Goal: Navigation & Orientation: Find specific page/section

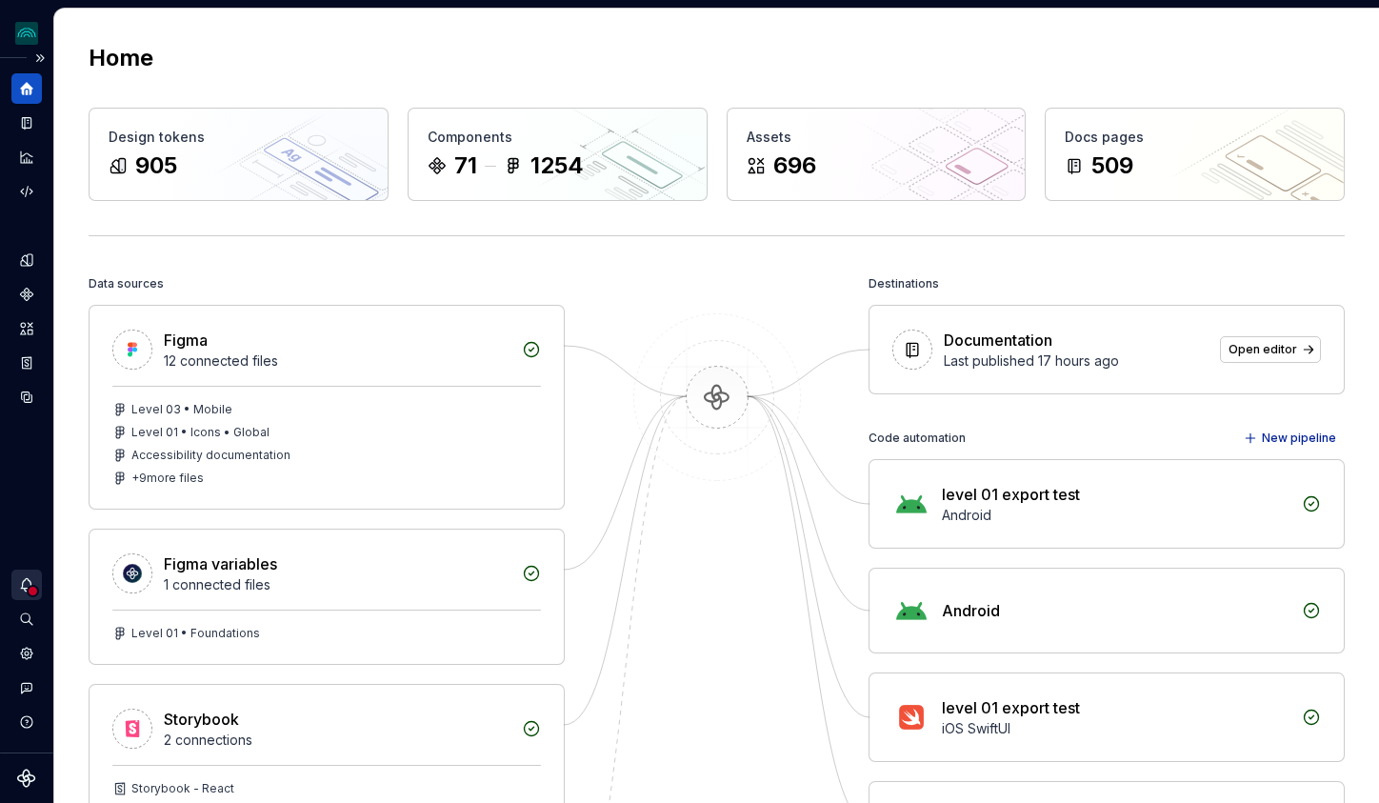
click at [26, 587] on icon "Notifications" at bounding box center [26, 584] width 17 height 17
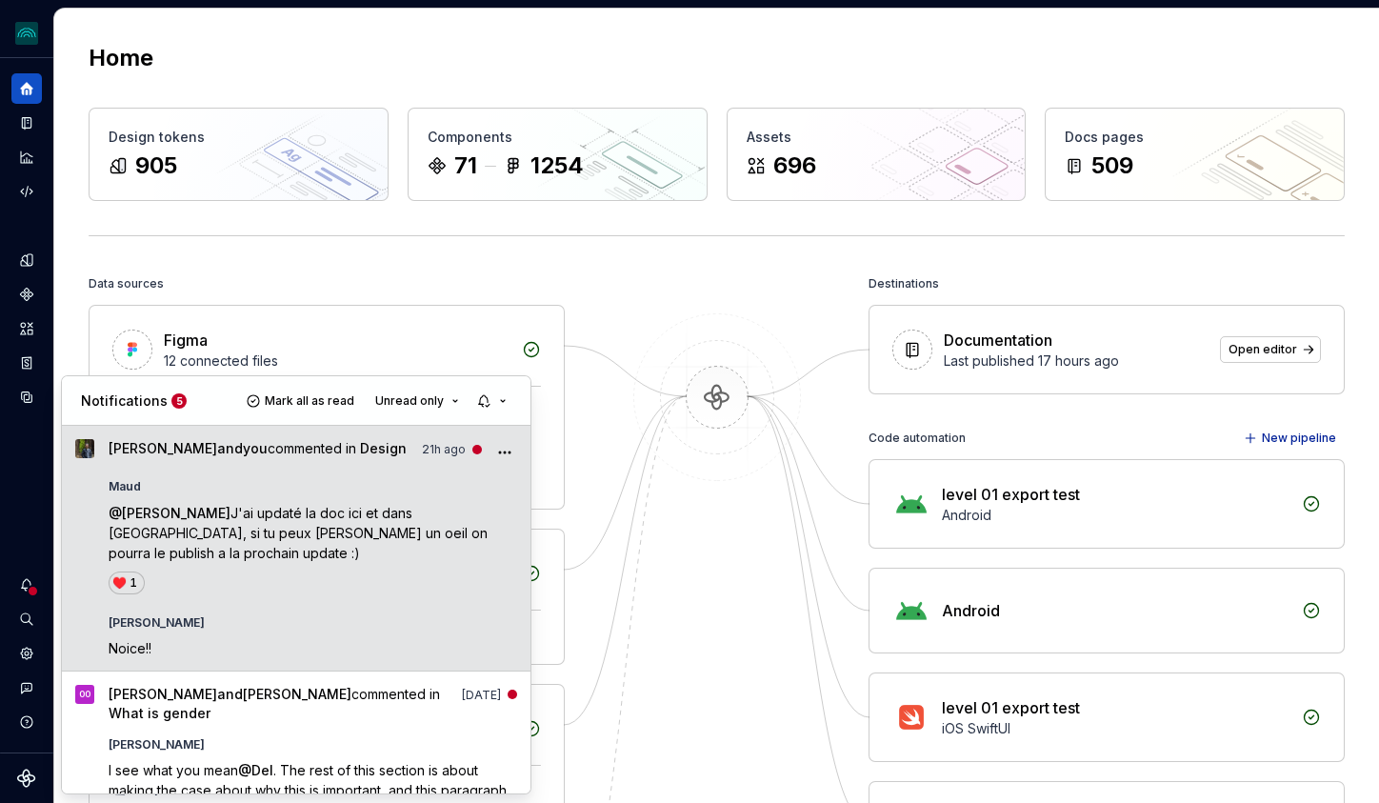
click at [288, 547] on div "@ [PERSON_NAME] J'ai updaté la doc ici et dans [GEOGRAPHIC_DATA], si tu peux [P…" at bounding box center [313, 548] width 409 height 91
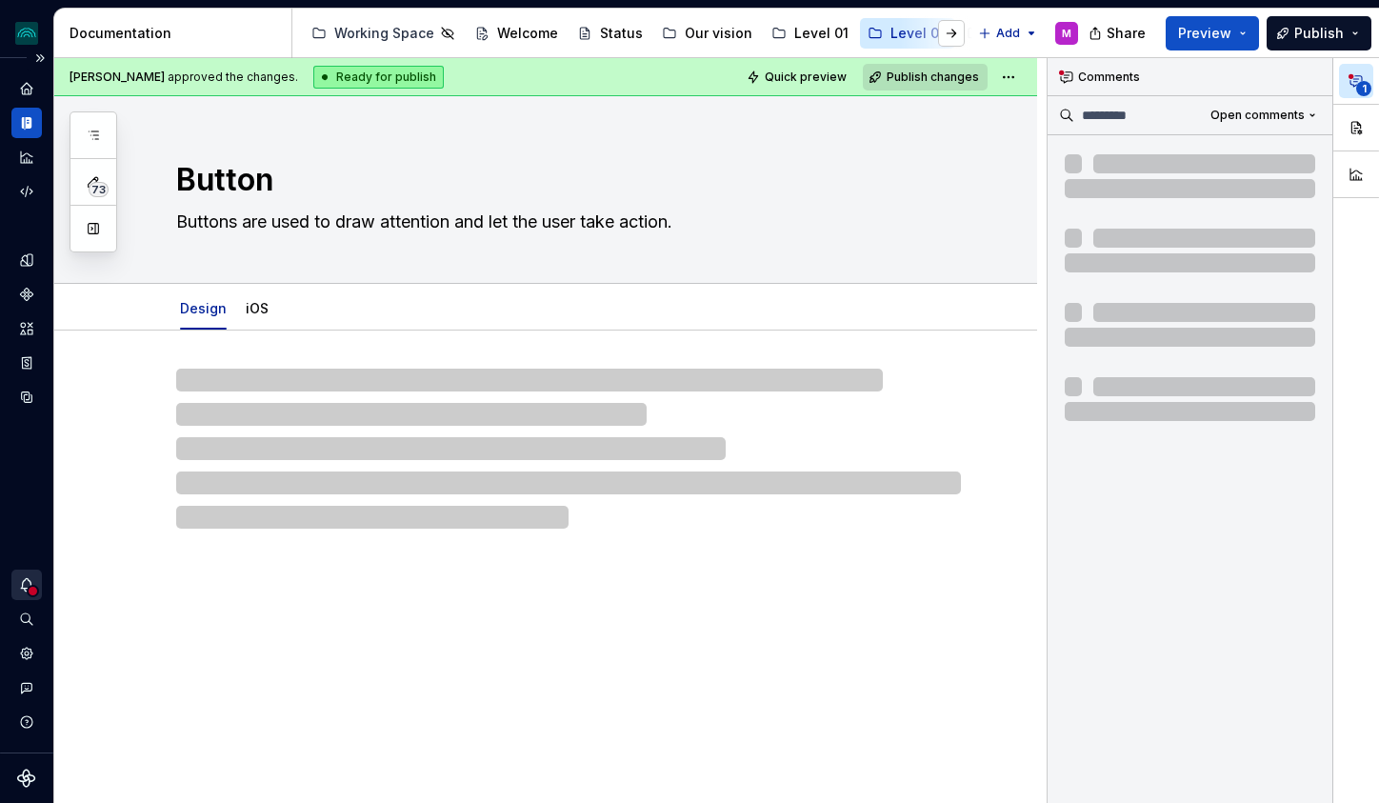
click at [28, 580] on icon "Notifications" at bounding box center [26, 584] width 17 height 17
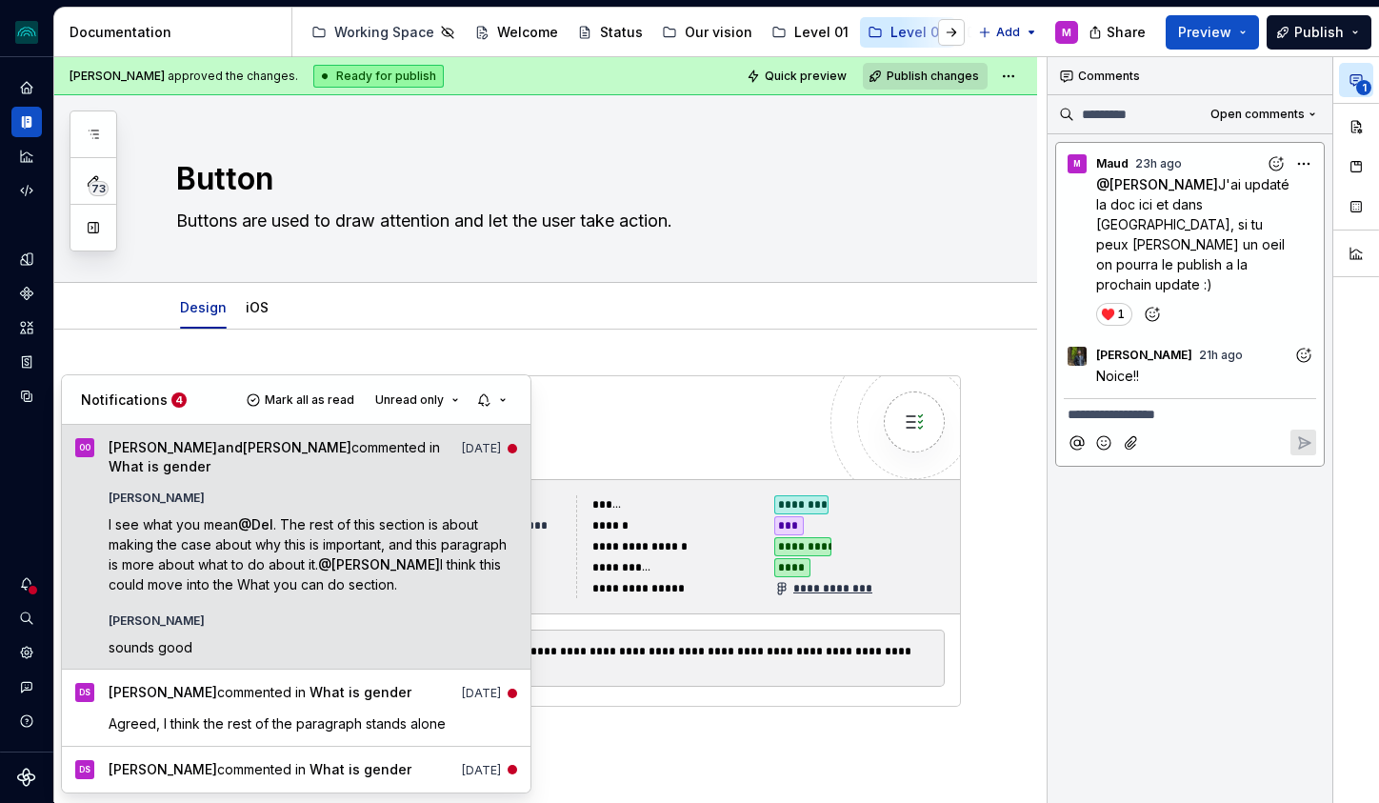
click at [508, 444] on span at bounding box center [513, 449] width 10 height 10
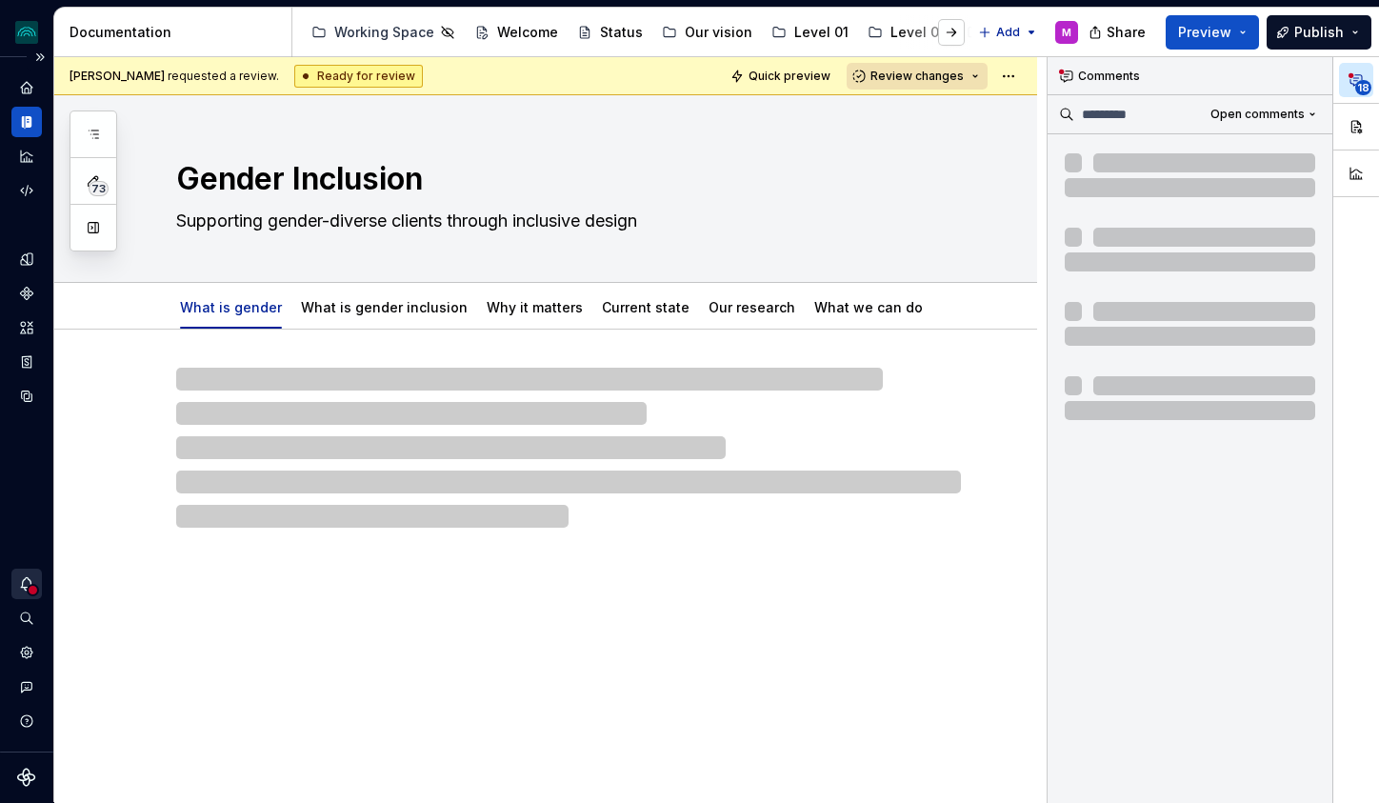
click at [25, 585] on icon "Notifications" at bounding box center [26, 583] width 17 height 17
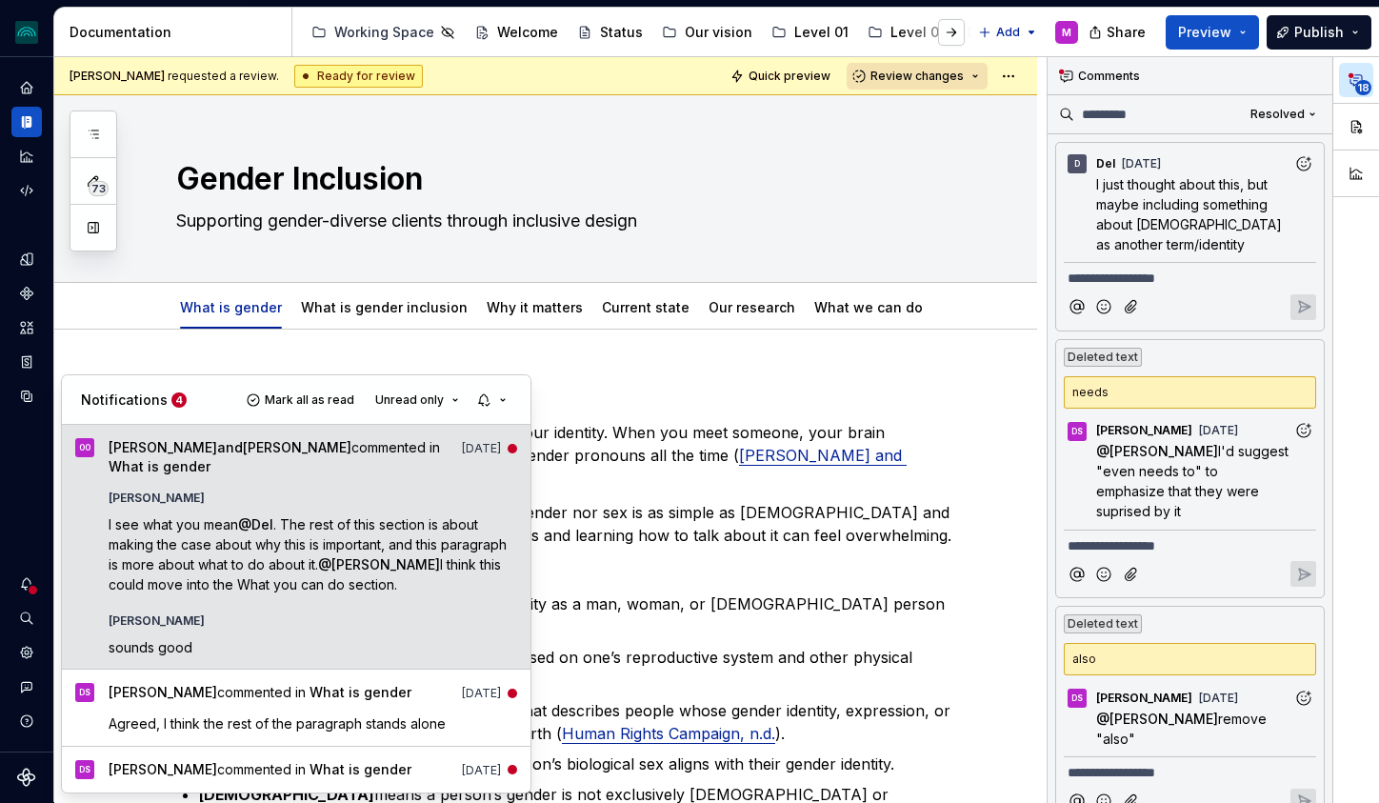
scroll to position [10538, 0]
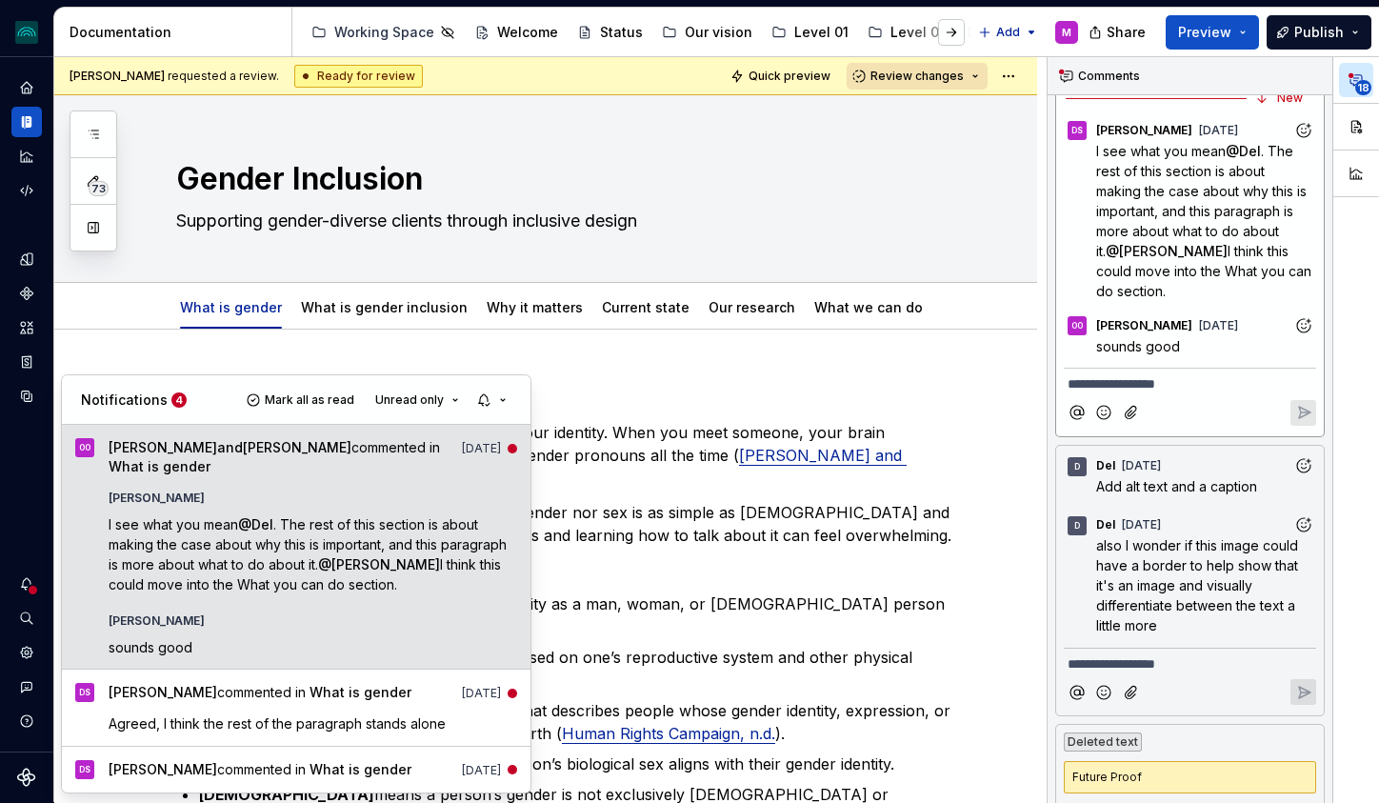
click at [448, 488] on div "[PERSON_NAME]" at bounding box center [313, 494] width 409 height 23
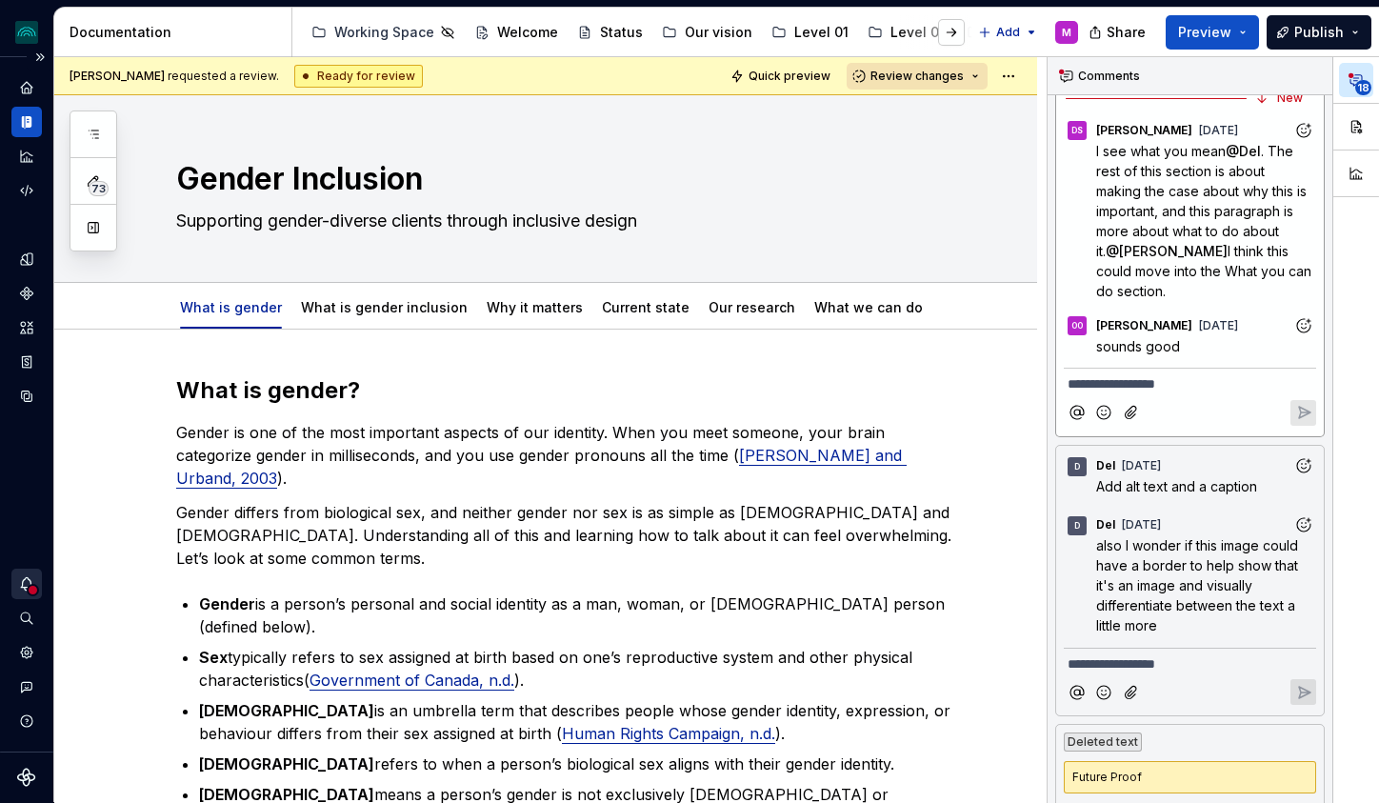
click at [38, 595] on div "Notifications" at bounding box center [26, 583] width 30 height 30
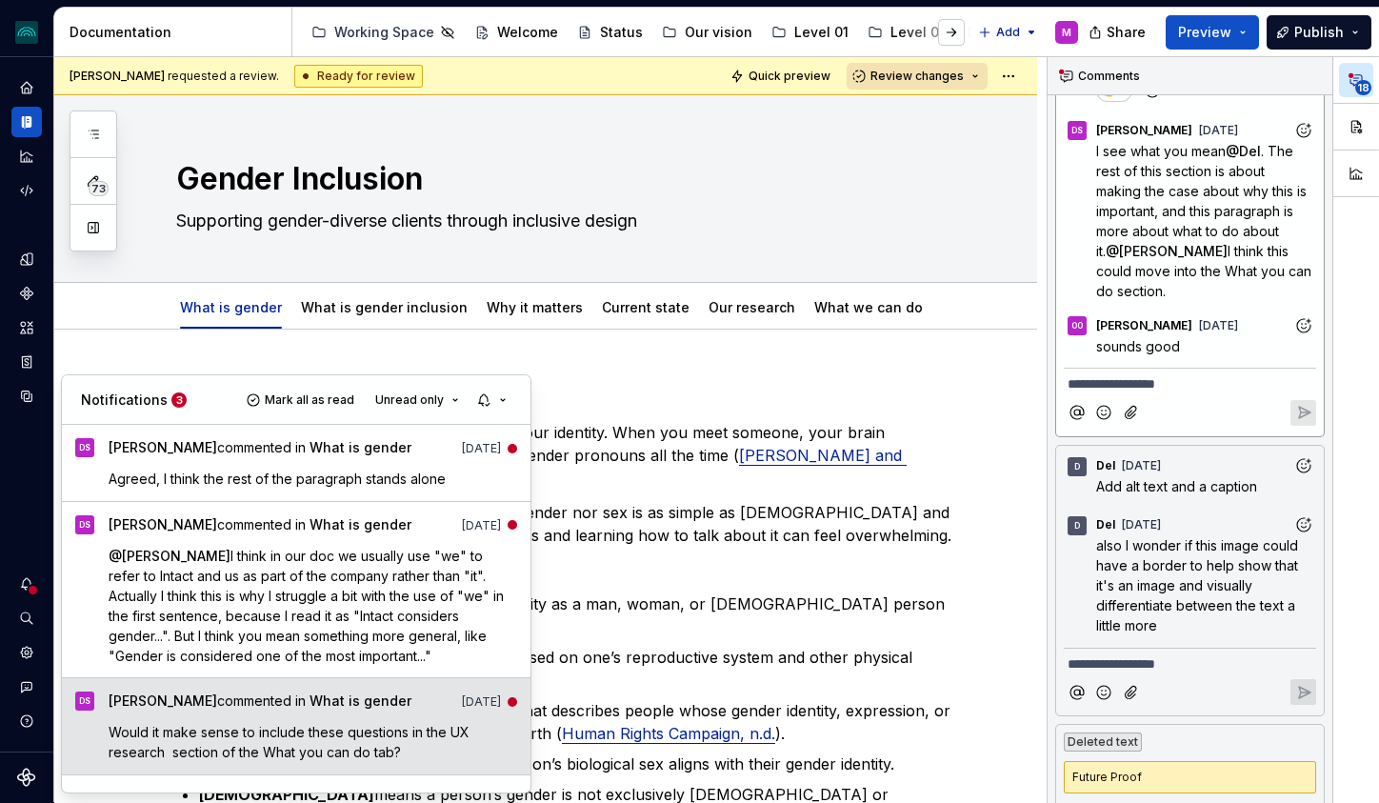
click at [245, 710] on span "[PERSON_NAME] commented in What is gender" at bounding box center [260, 704] width 303 height 26
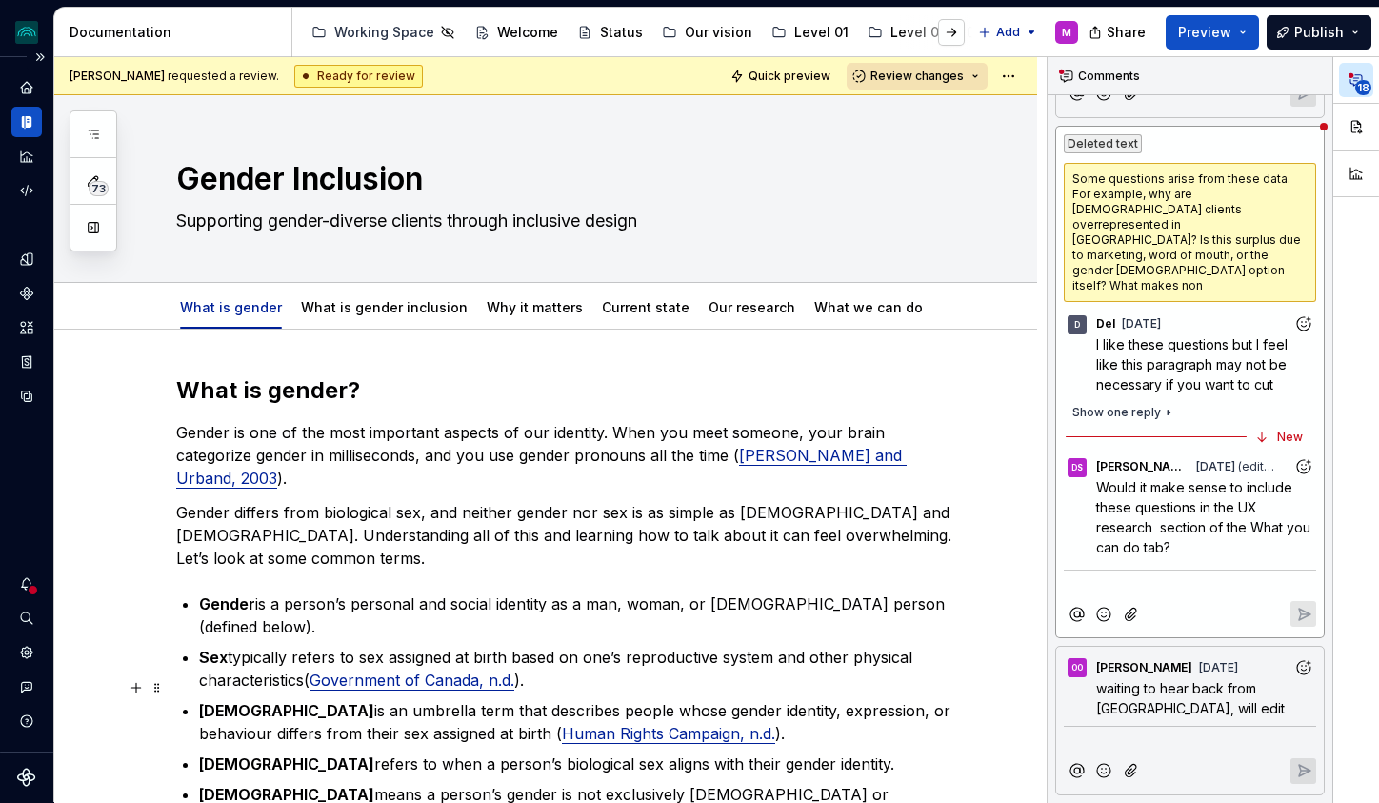
scroll to position [5515, 0]
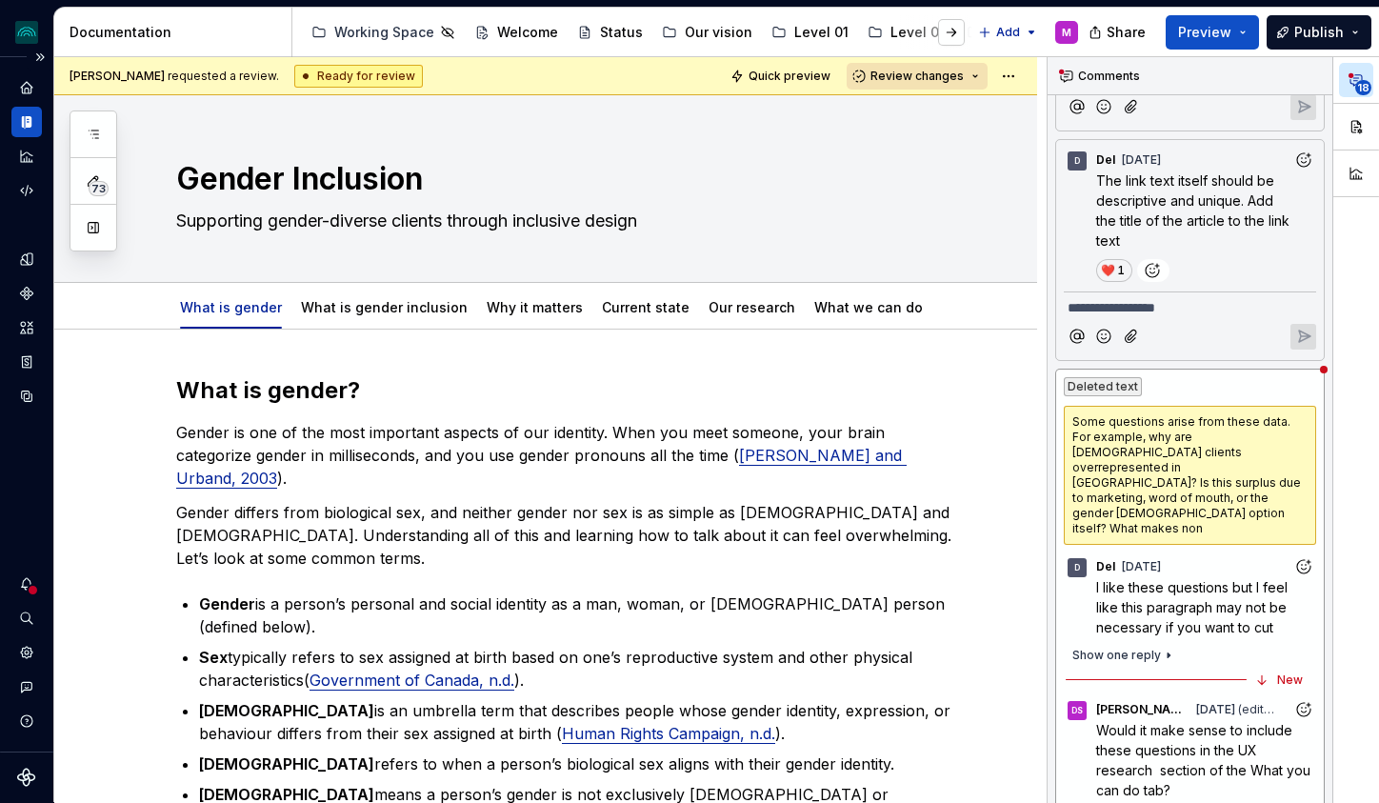
click at [30, 594] on div at bounding box center [33, 590] width 12 height 12
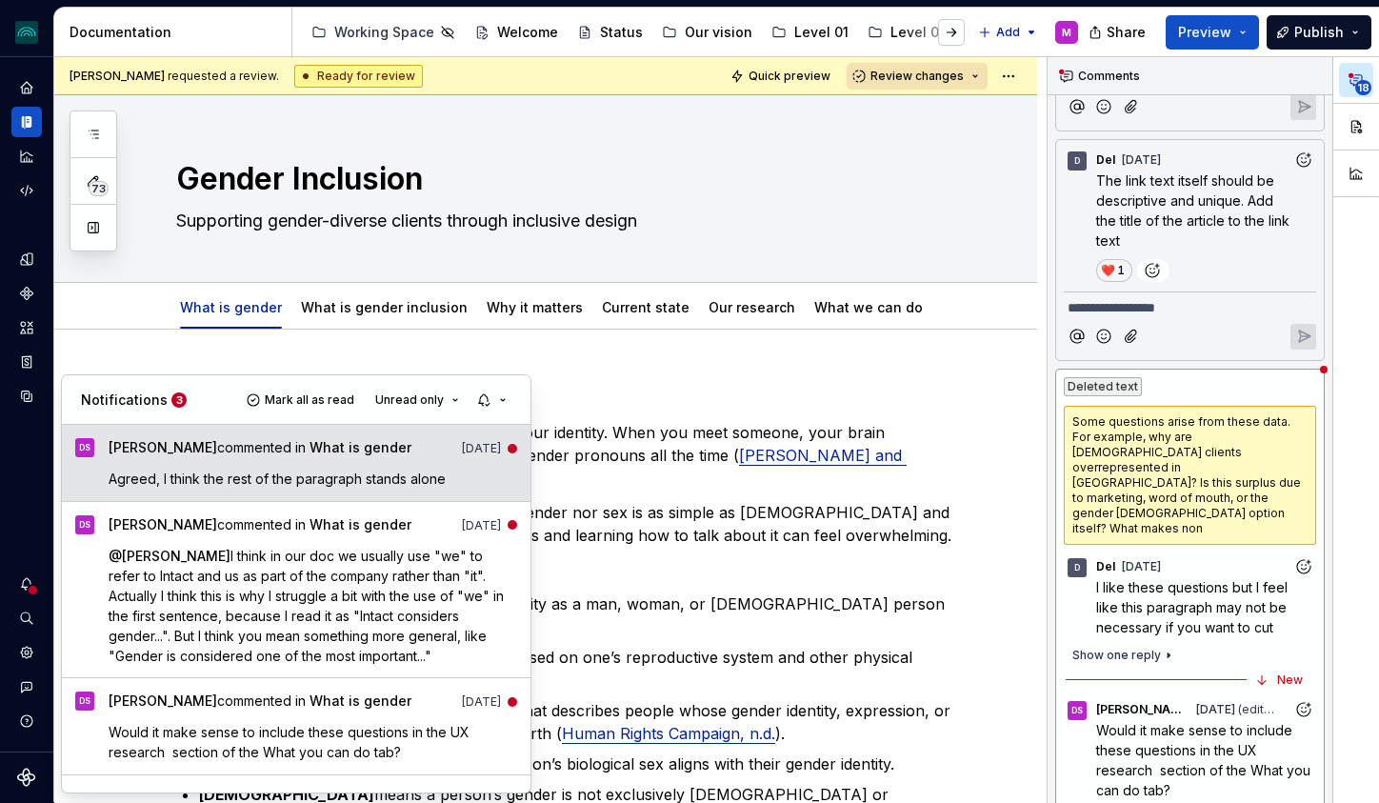
click at [225, 442] on span "[PERSON_NAME] commented in What is gender" at bounding box center [260, 451] width 303 height 26
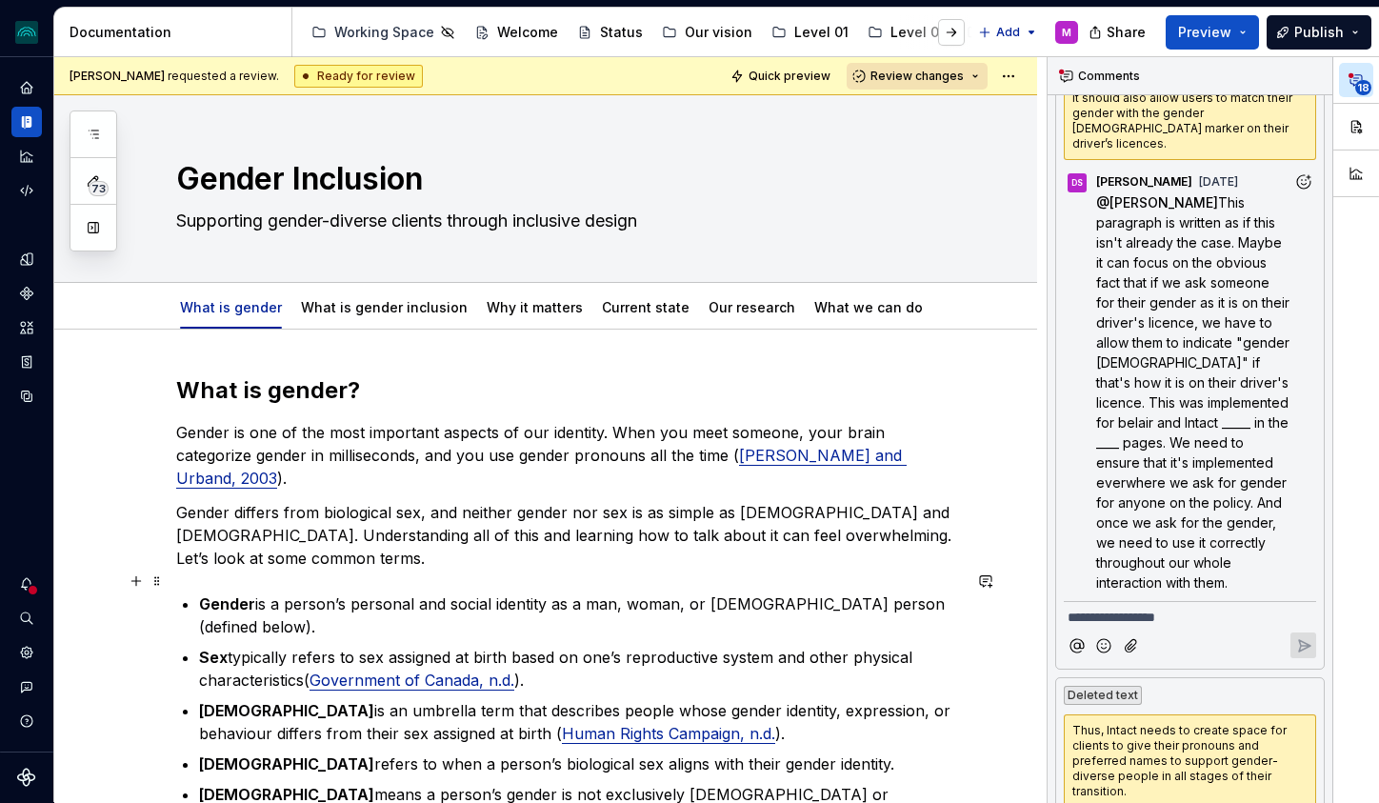
scroll to position [10519, 0]
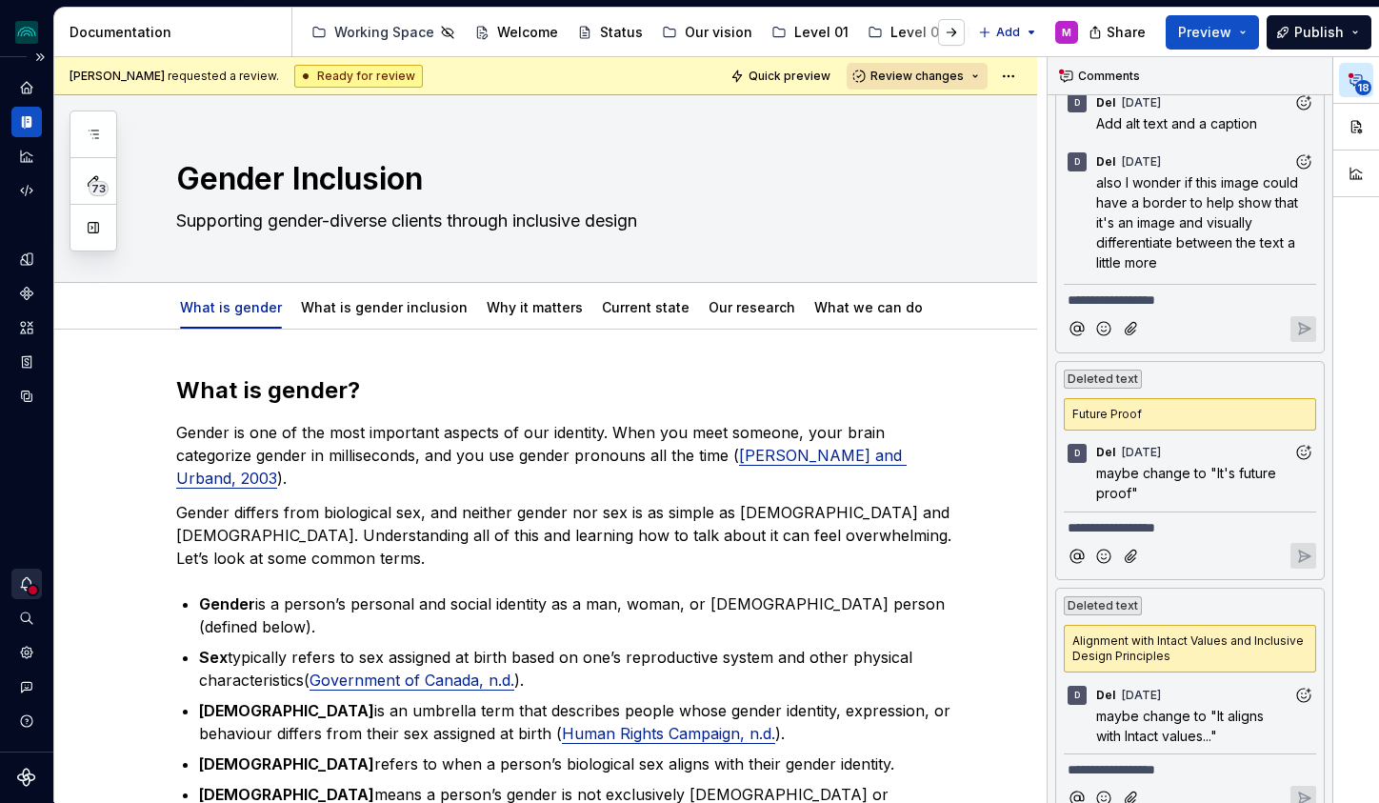
click at [35, 595] on div "Notifications" at bounding box center [26, 583] width 30 height 30
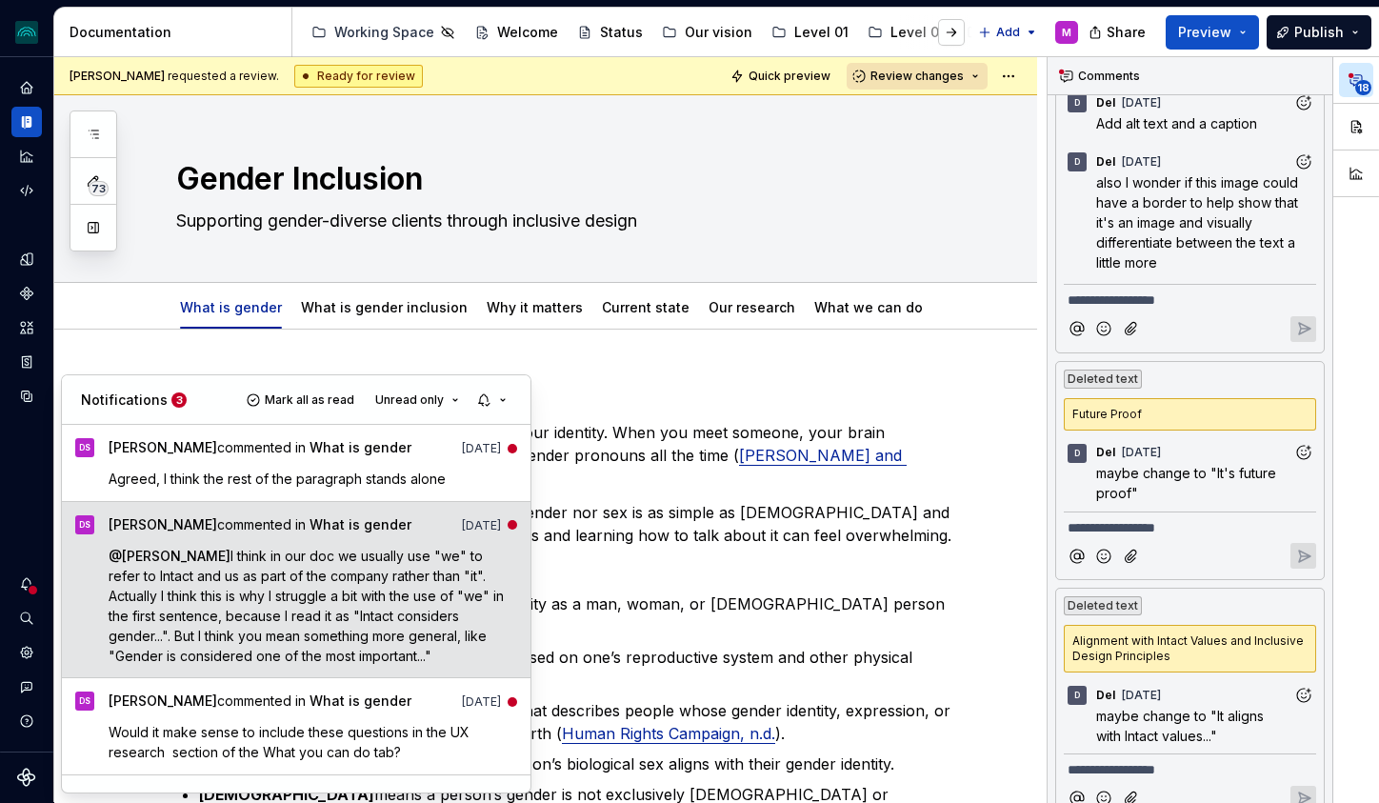
click at [171, 566] on p "@ [PERSON_NAME] I think in our doc we usually use "we" to refer to Intact and u…" at bounding box center [313, 606] width 409 height 120
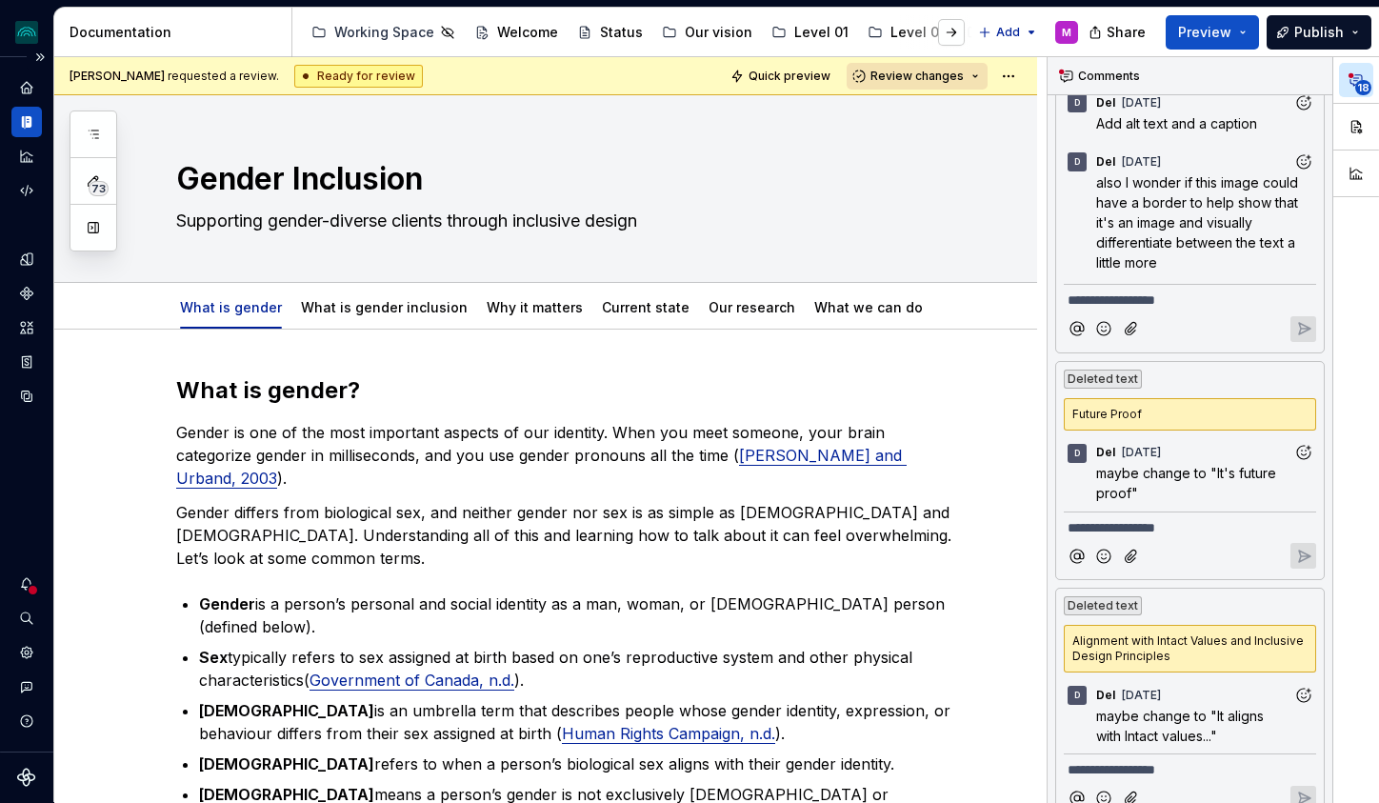
click at [32, 588] on div at bounding box center [33, 590] width 12 height 12
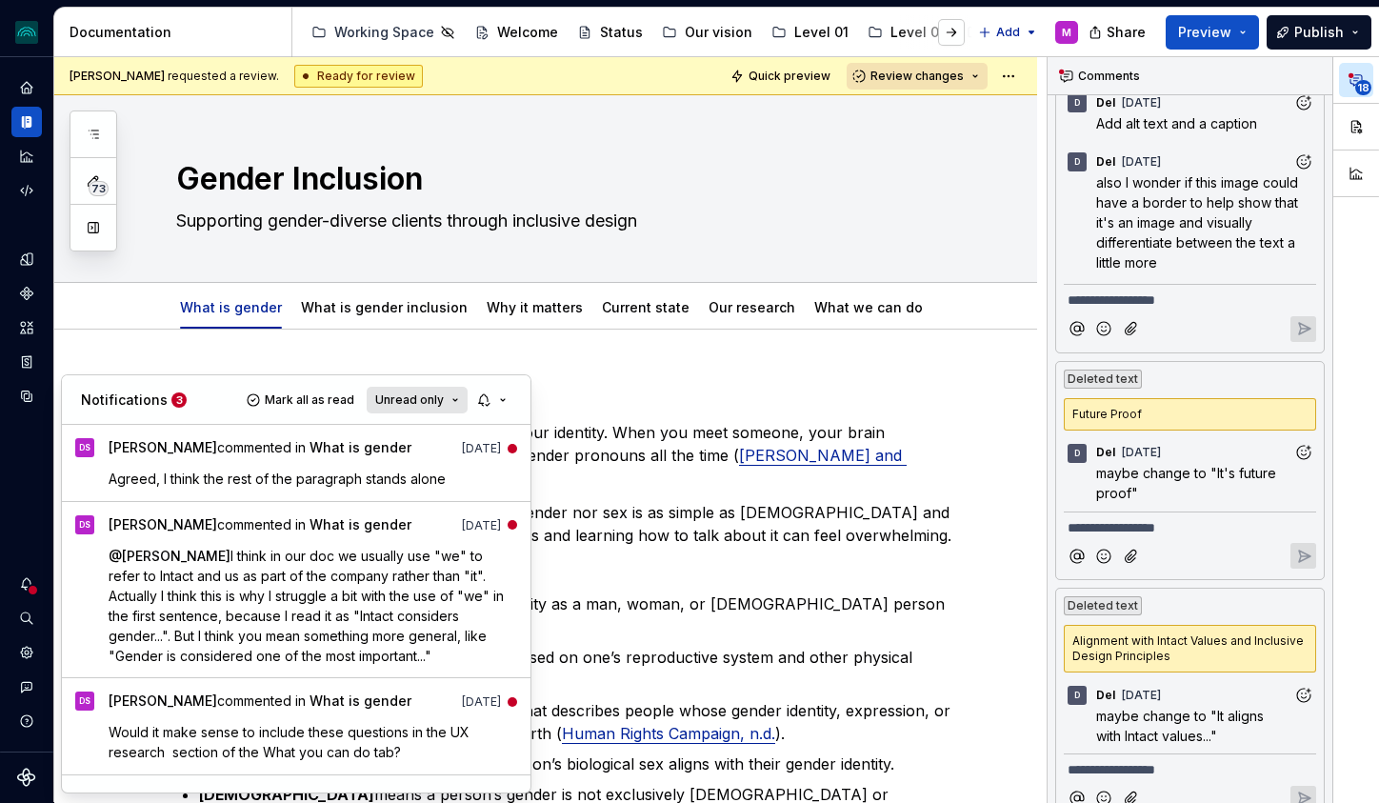
click at [395, 408] on button "Unread only" at bounding box center [417, 400] width 101 height 27
click at [307, 397] on span "Mark all as read" at bounding box center [310, 399] width 90 height 15
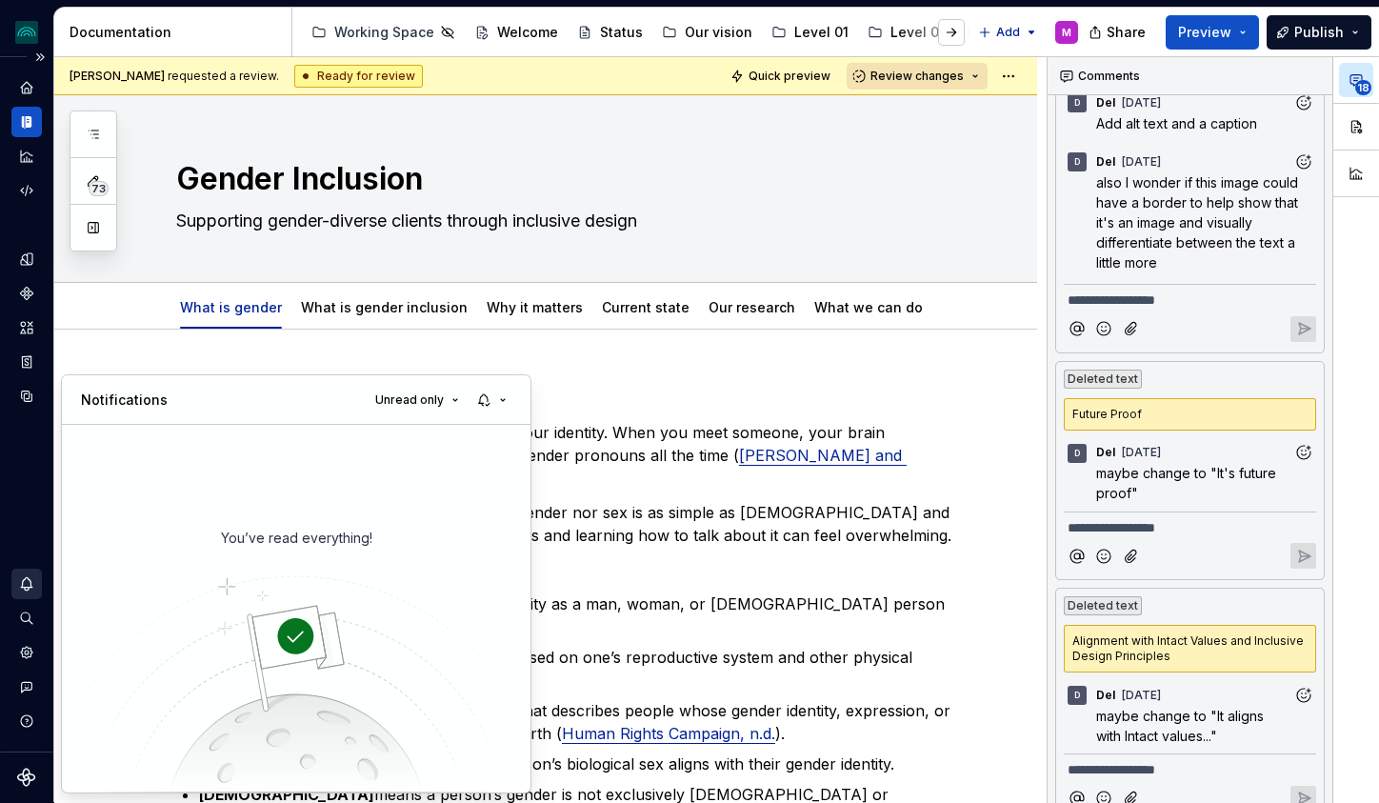
click at [22, 589] on html "iceberg M Design system data Documentation Accessibility guide for tree Page tr…" at bounding box center [689, 401] width 1379 height 803
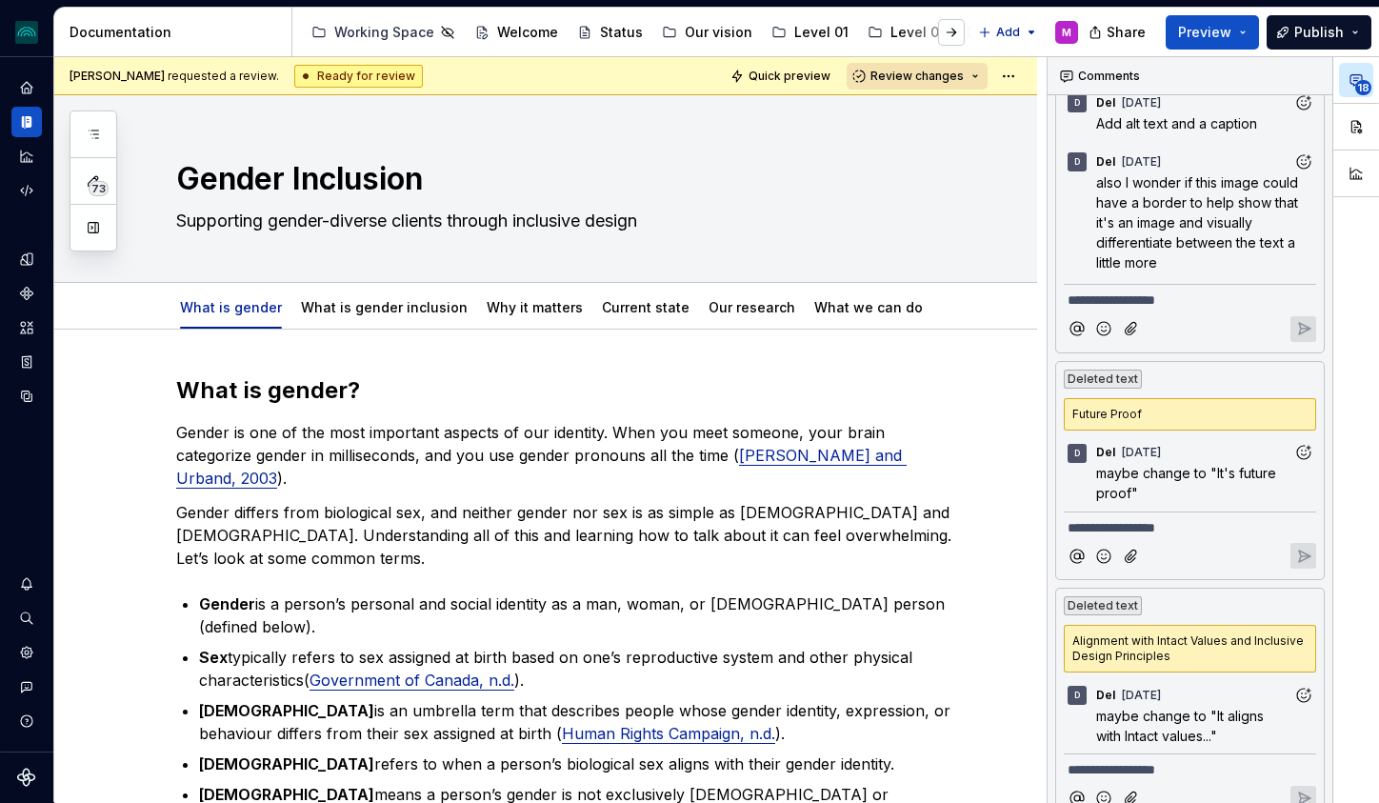
drag, startPoint x: 29, startPoint y: 585, endPoint x: 22, endPoint y: 615, distance: 31.2
click at [29, 585] on icon "Notifications" at bounding box center [26, 583] width 15 height 15
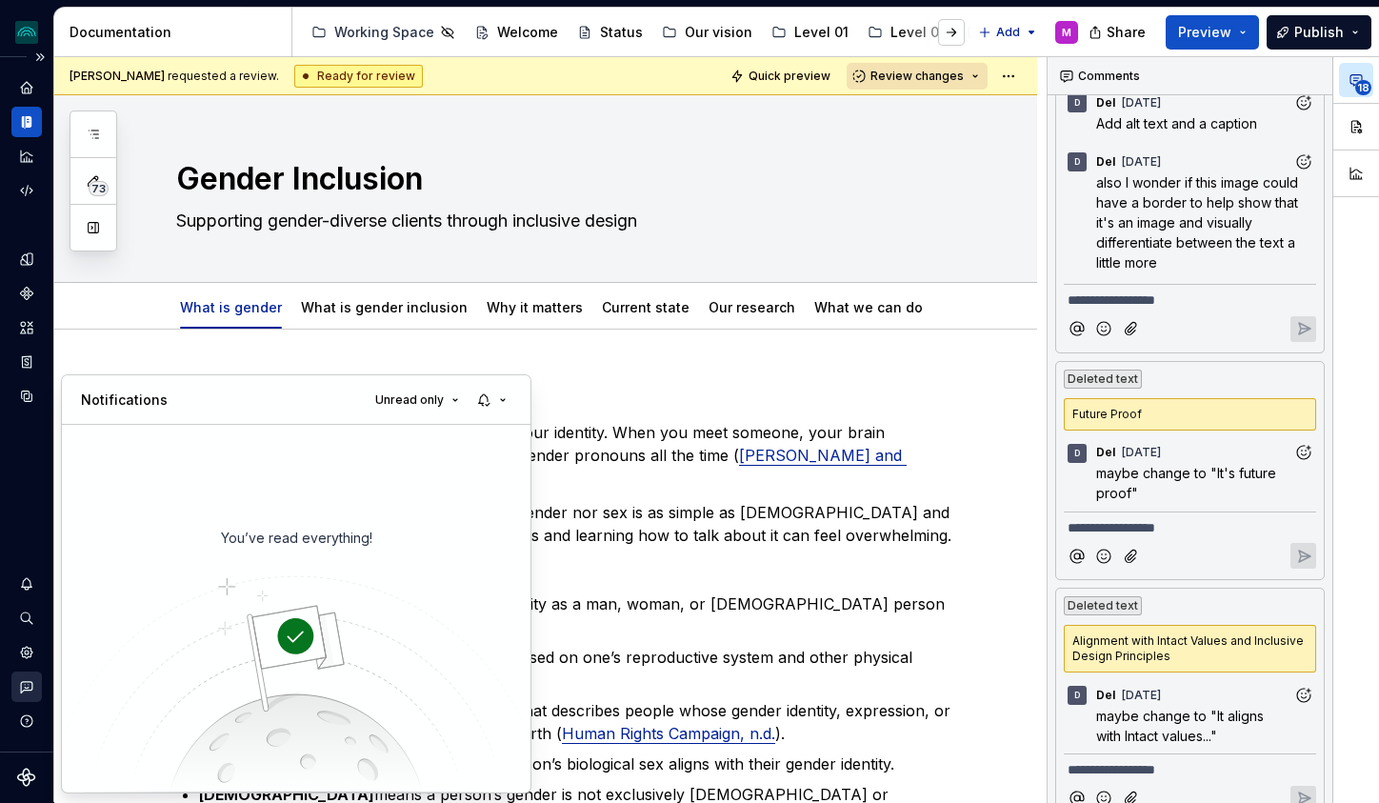
click at [34, 689] on html "iceberg M Design system data Documentation Accessibility guide for tree Page tr…" at bounding box center [689, 401] width 1379 height 803
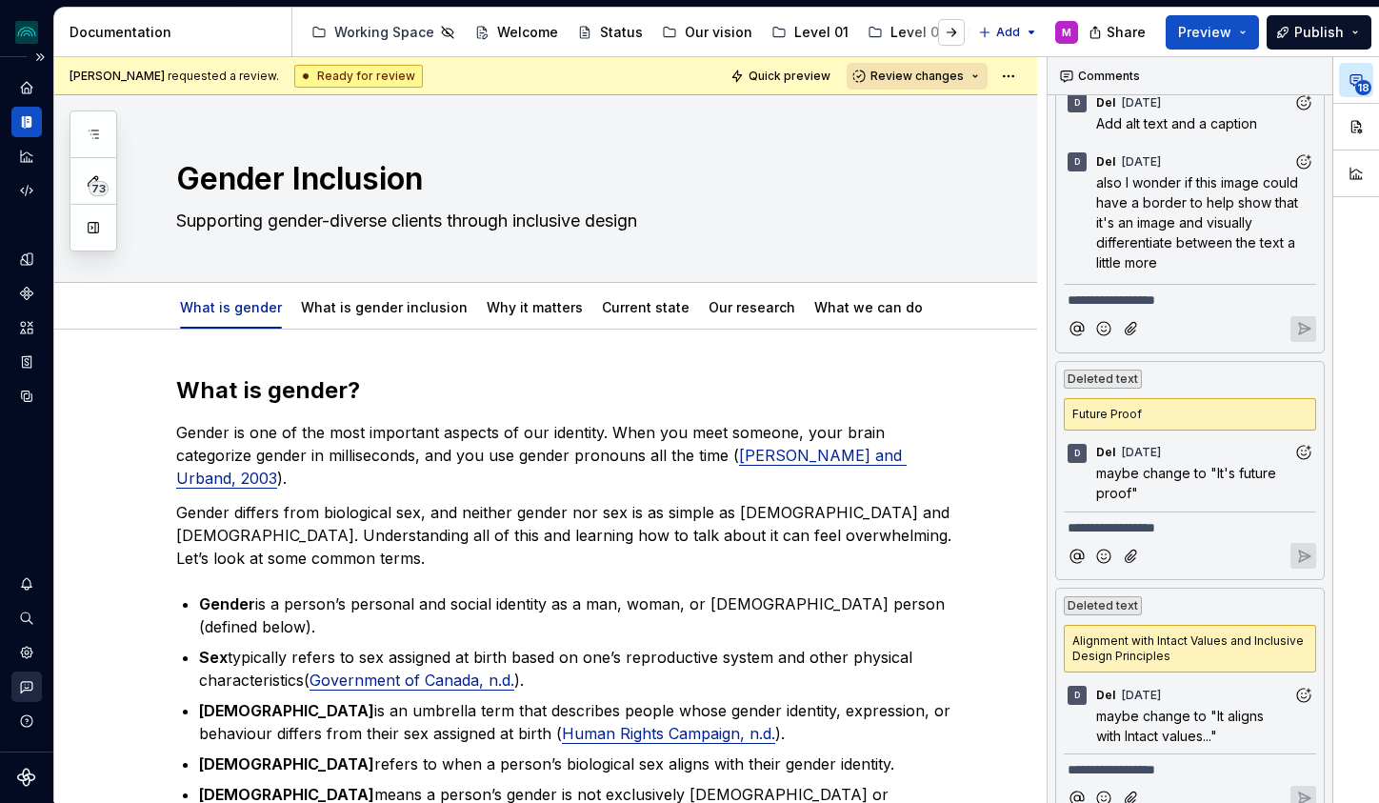
click at [28, 689] on icon "Contact support" at bounding box center [26, 687] width 11 height 11
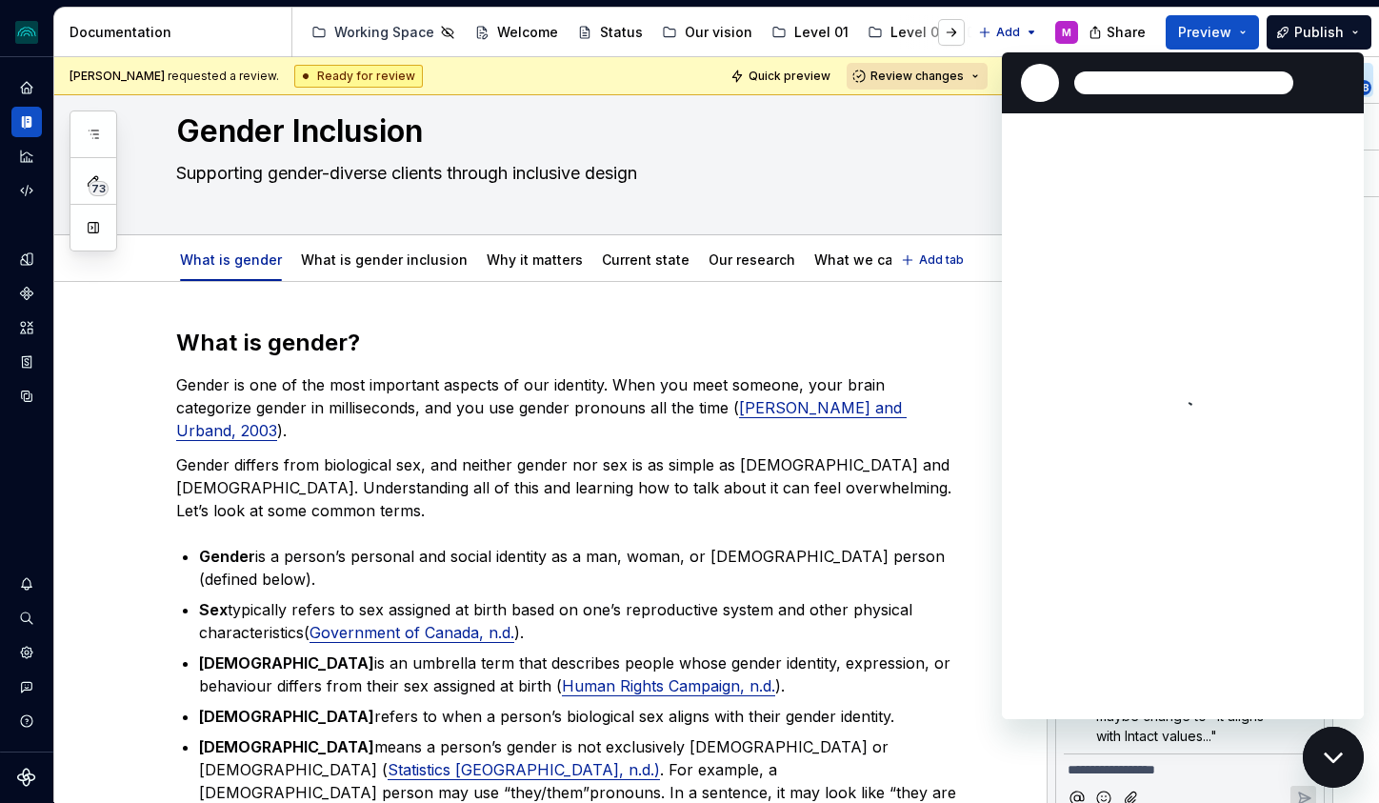
type textarea "*"
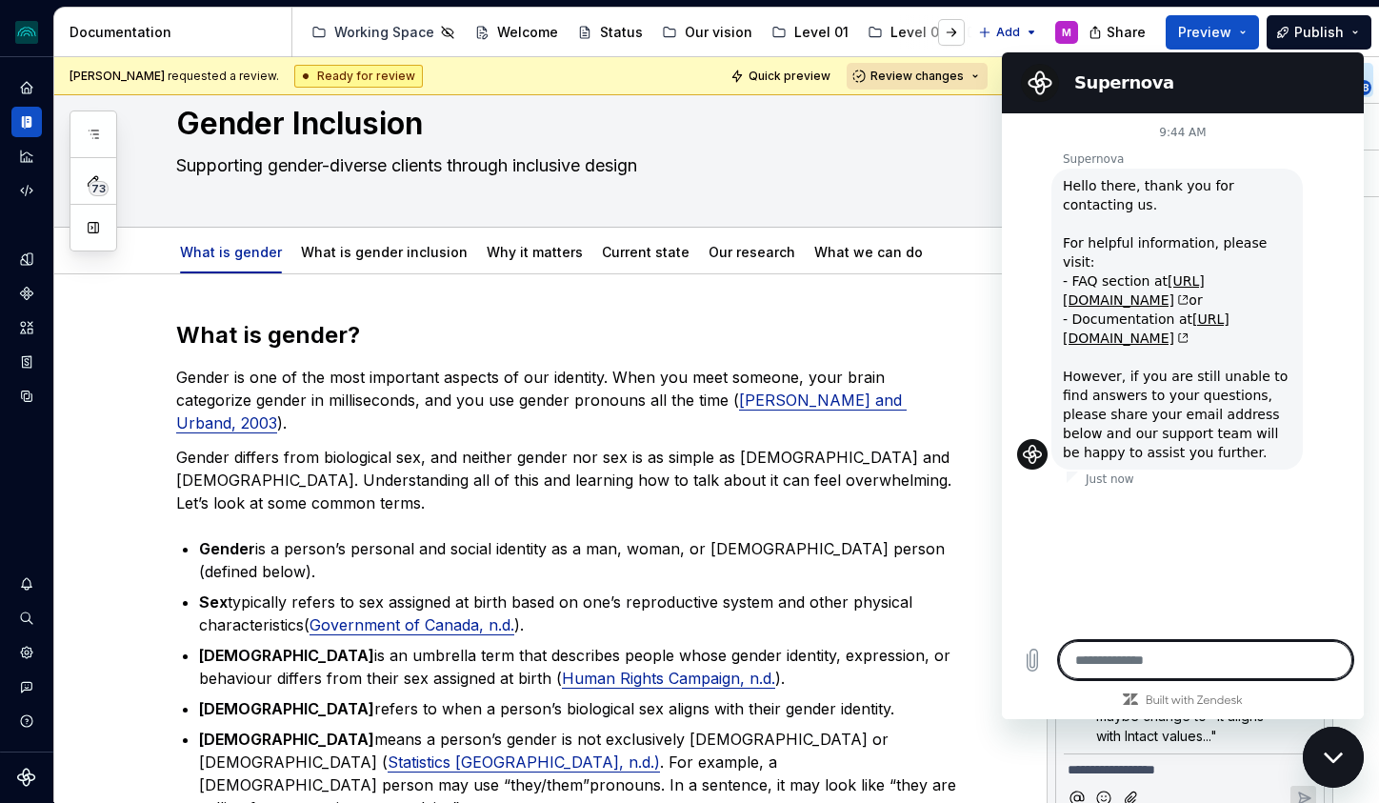
type textarea "*"
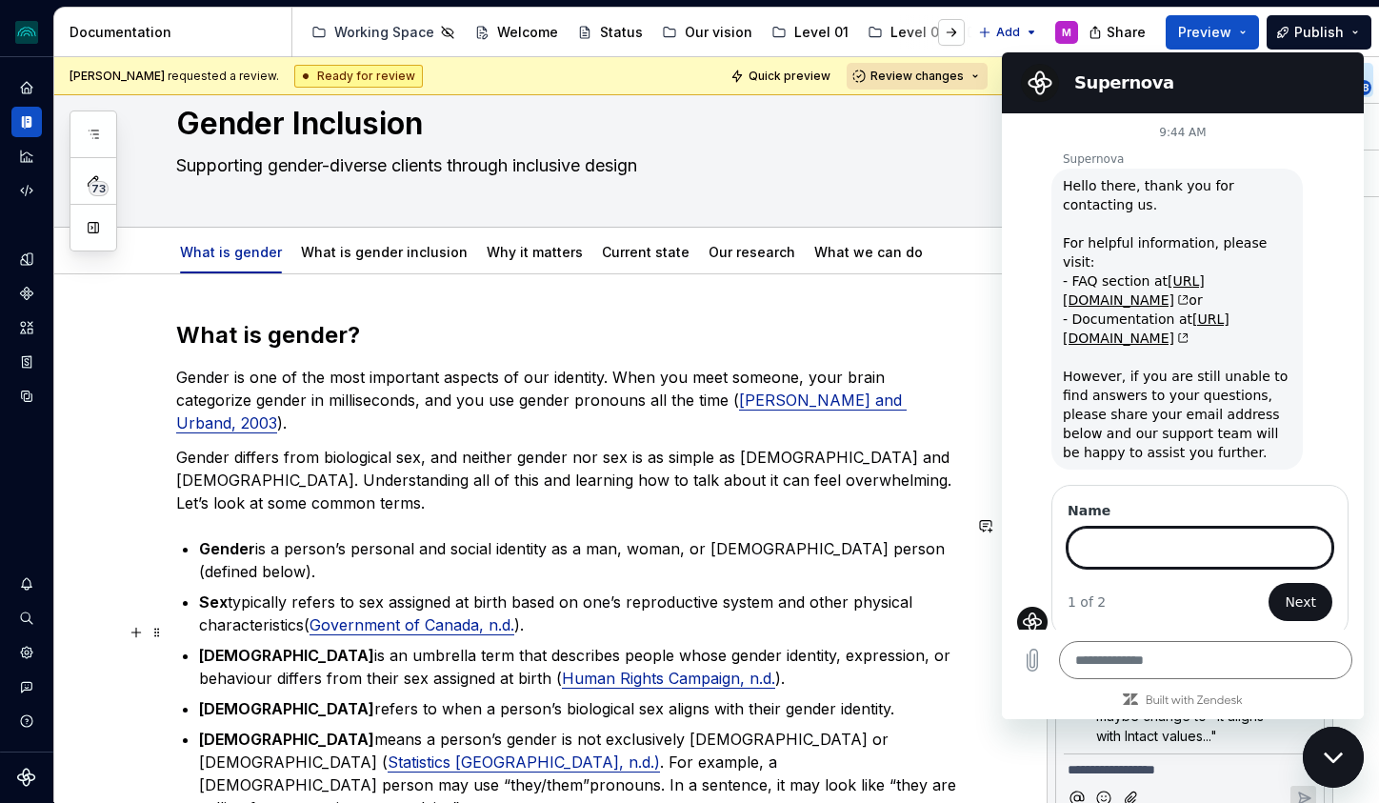
type textarea "*"
click at [1337, 753] on icon "Close messaging window" at bounding box center [1334, 757] width 20 height 12
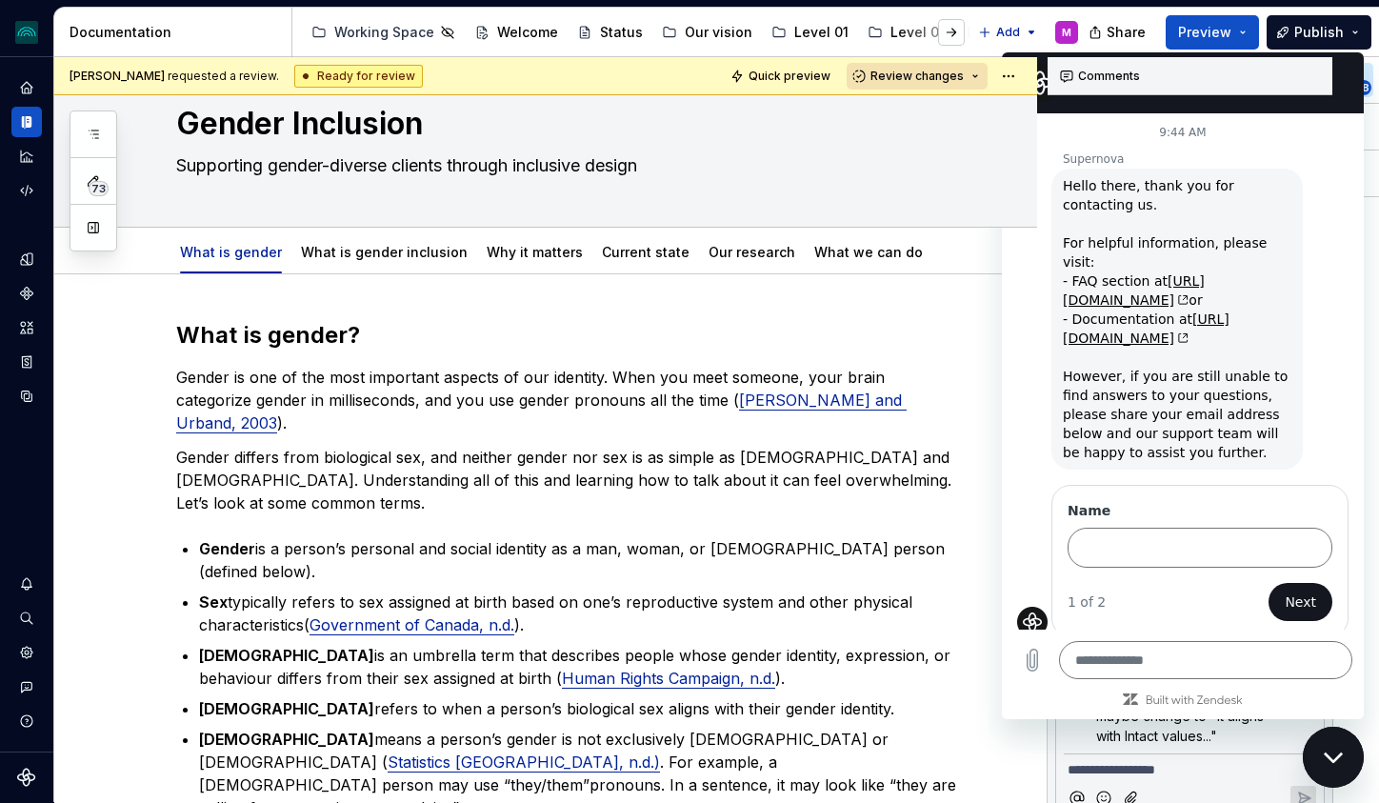
type textarea "*"
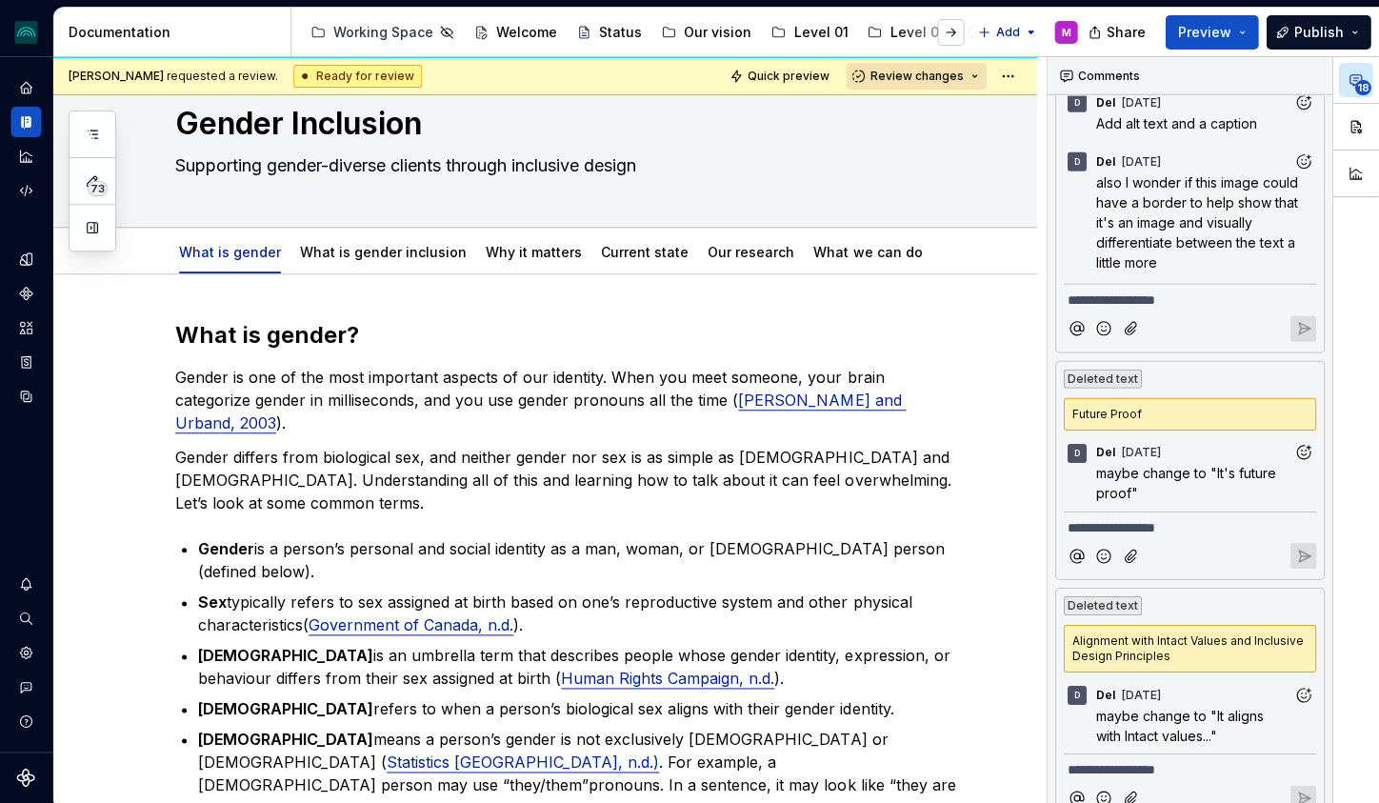
scroll to position [0, 0]
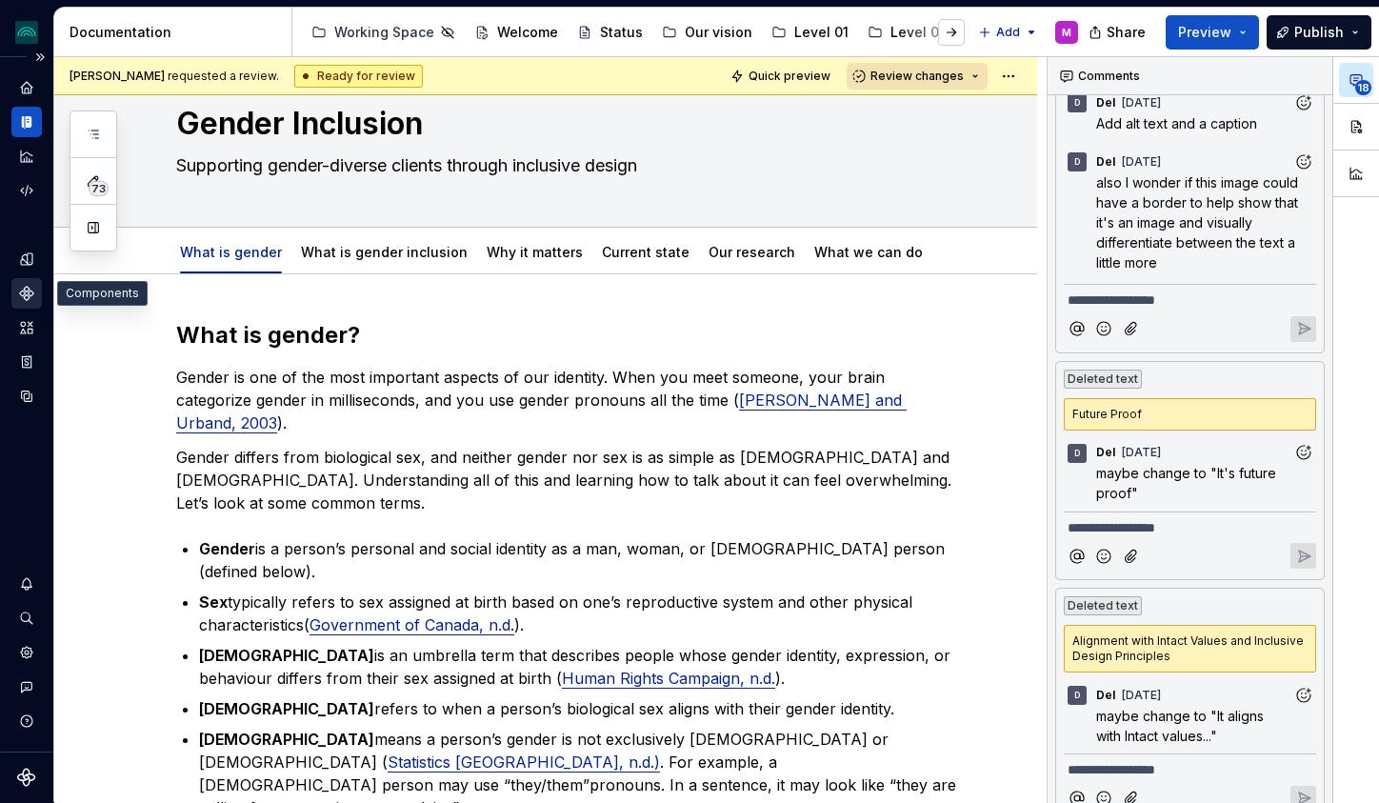
click at [25, 290] on icon "Components" at bounding box center [26, 293] width 13 height 13
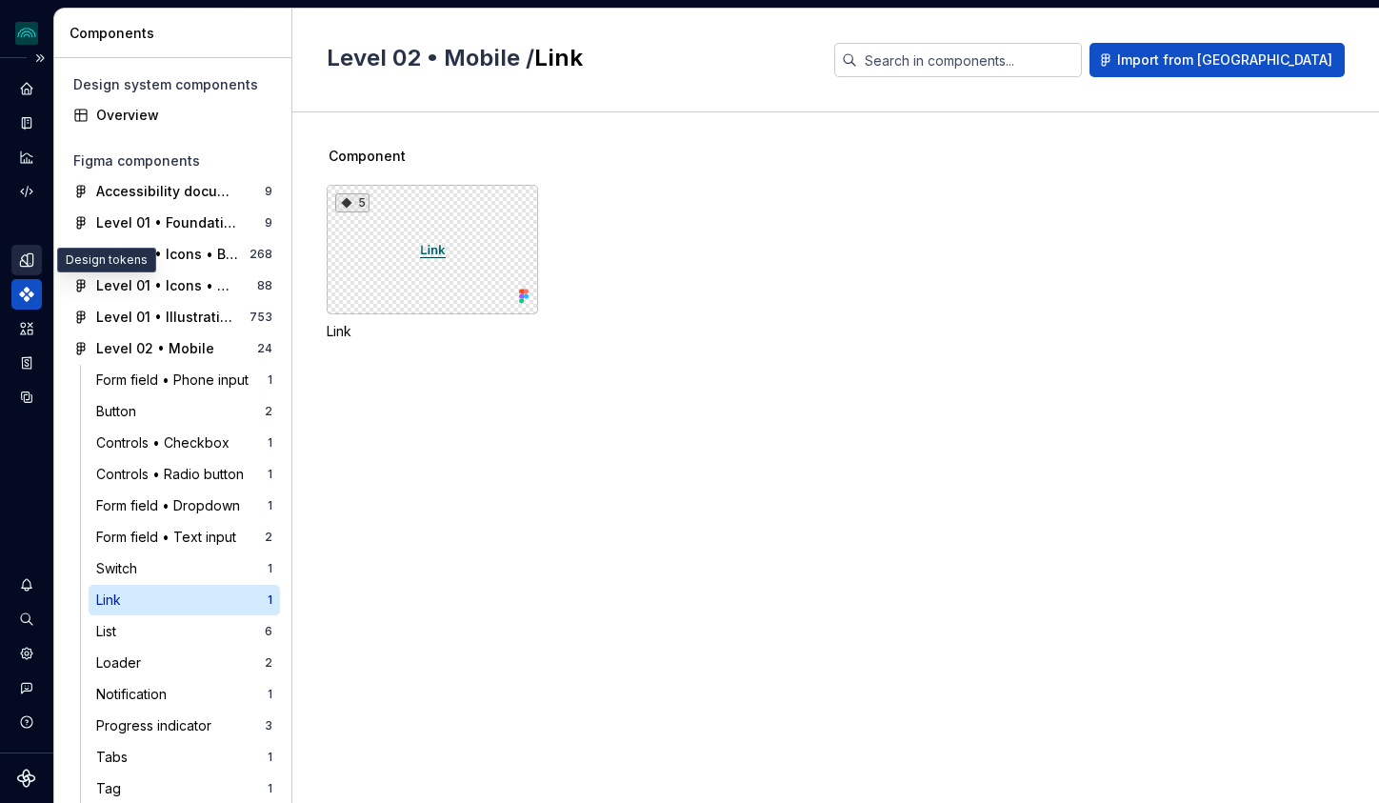
click at [19, 256] on icon "Design tokens" at bounding box center [26, 259] width 17 height 17
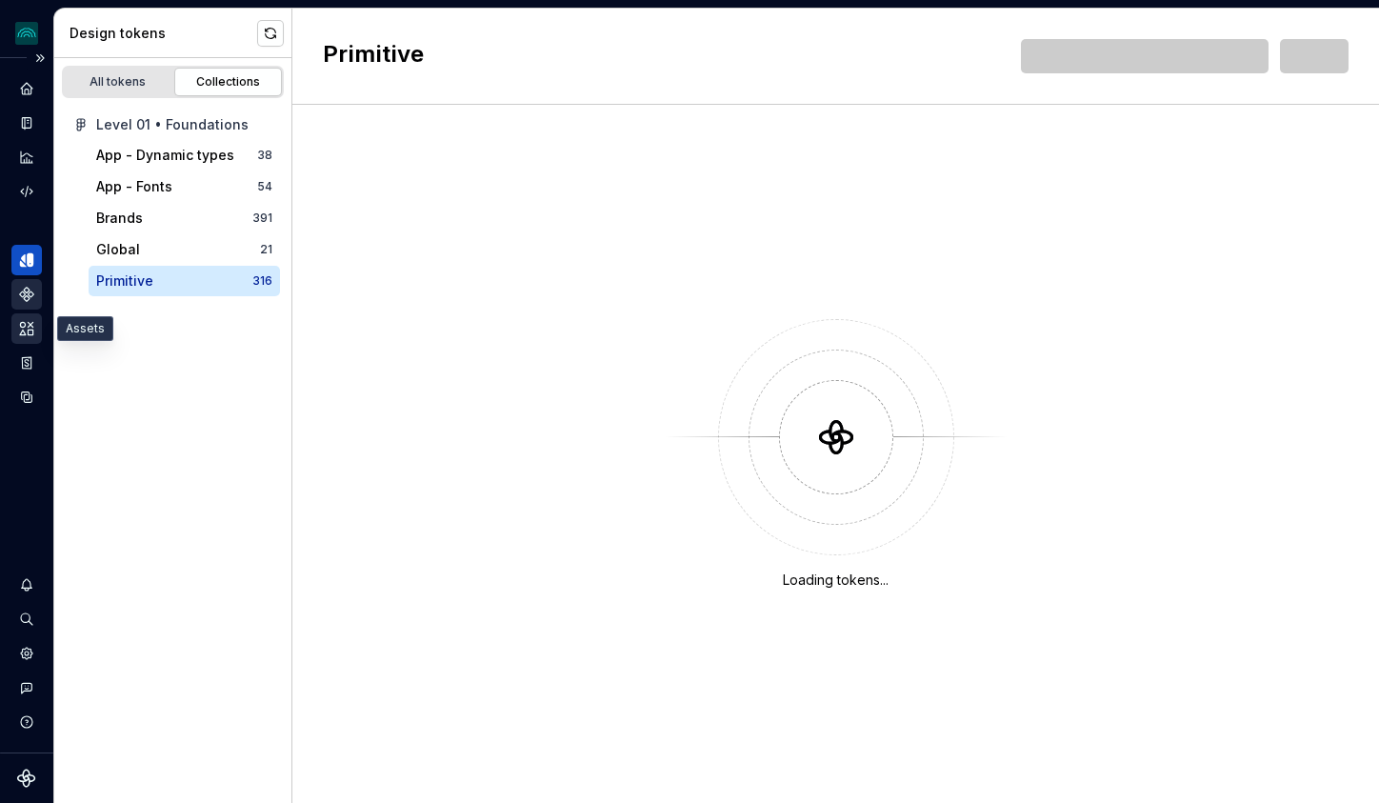
click at [25, 330] on icon "Assets" at bounding box center [26, 328] width 17 height 17
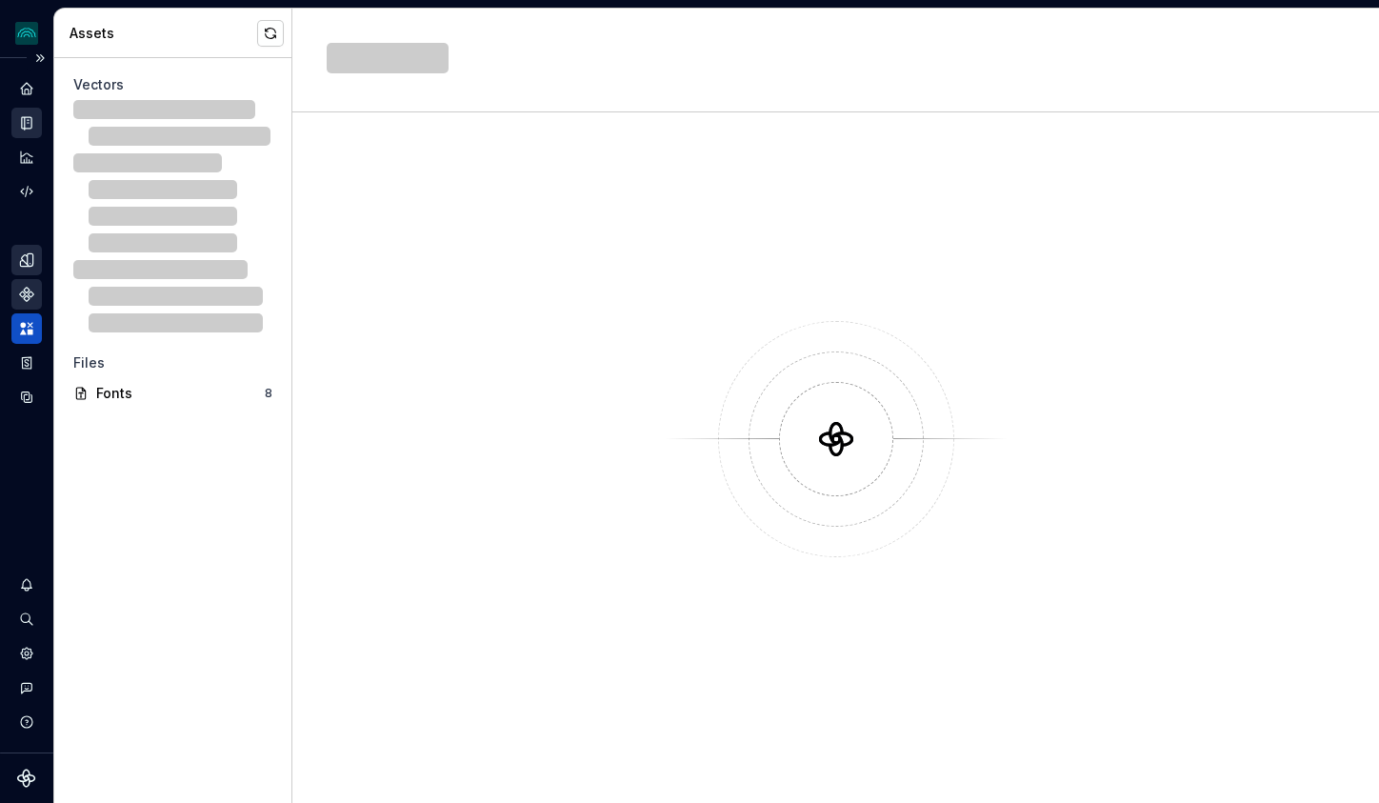
click at [18, 118] on icon "Documentation" at bounding box center [26, 122] width 17 height 17
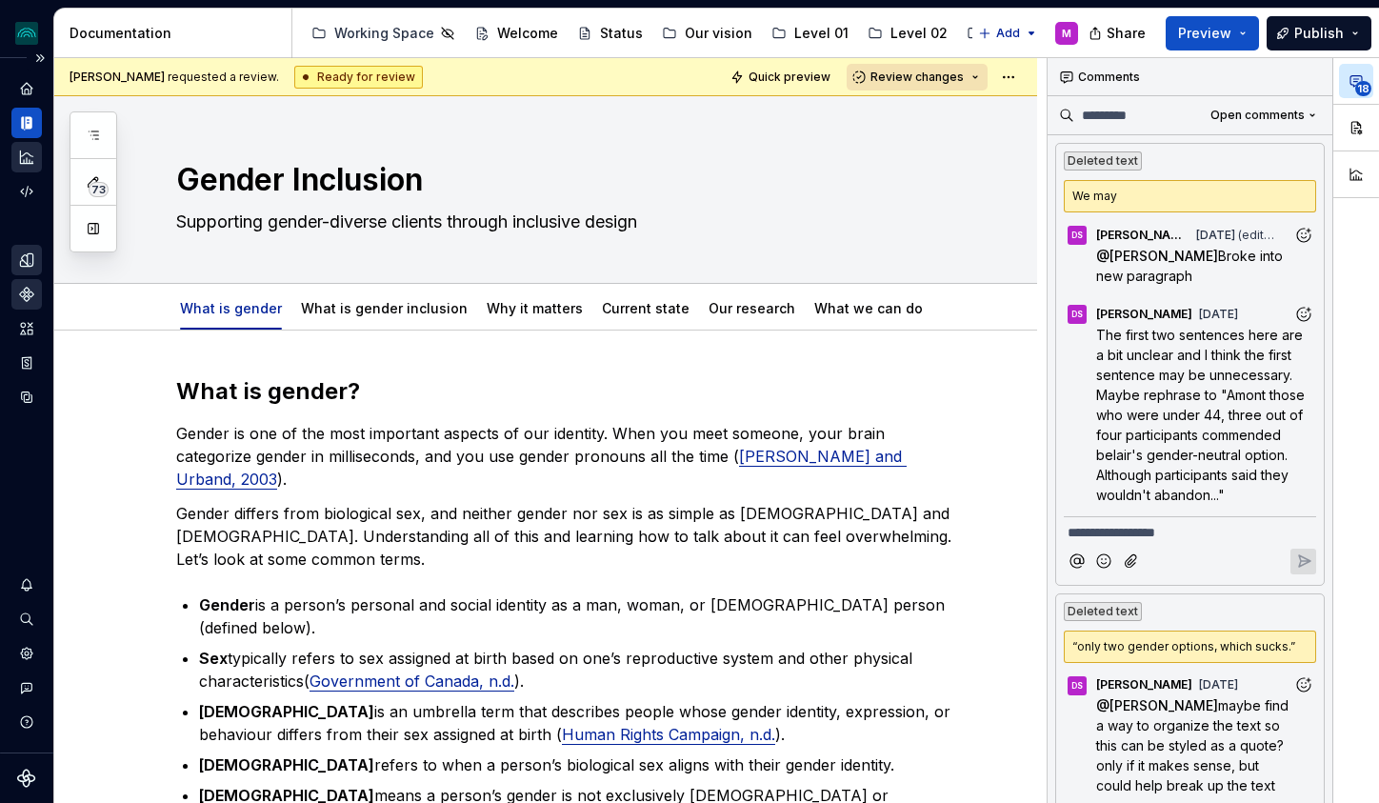
type textarea "*"
click at [20, 164] on icon "Analytics" at bounding box center [26, 157] width 17 height 17
